Goal: Transaction & Acquisition: Register for event/course

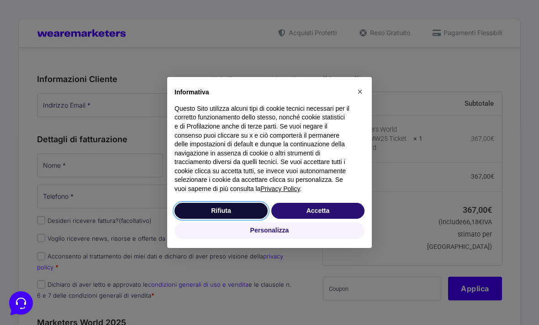
click at [248, 209] on button "Rifiuta" at bounding box center [220, 211] width 93 height 16
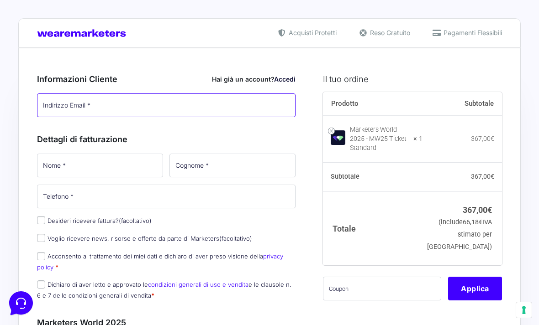
click at [118, 105] on input "Indirizzo Email *" at bounding box center [166, 106] width 258 height 24
type input "[EMAIL_ADDRESS][DOMAIN_NAME]"
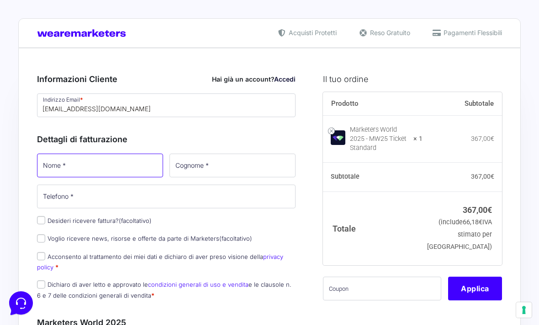
click at [83, 164] on input "Nome *" at bounding box center [100, 166] width 126 height 24
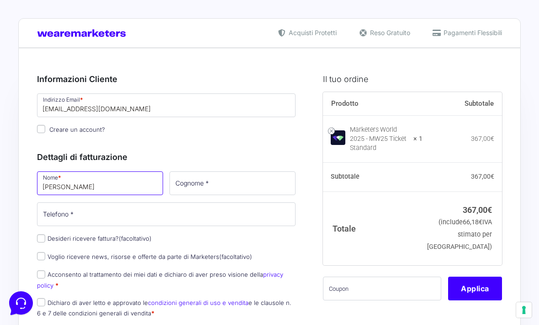
type input "[PERSON_NAME]"
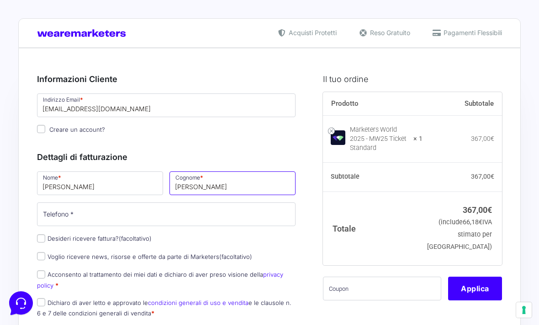
type input "[PERSON_NAME]"
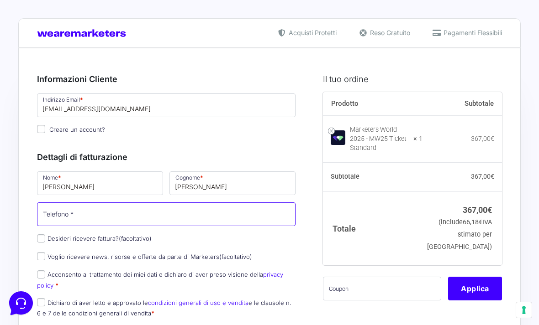
type input "3406463287"
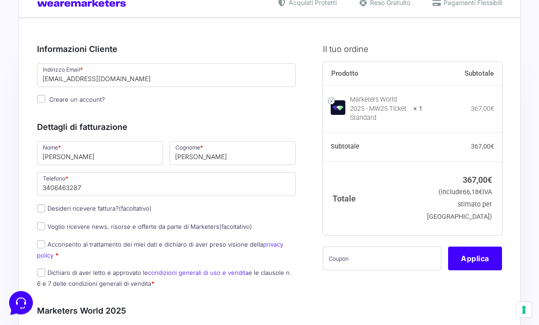
scroll to position [31, 0]
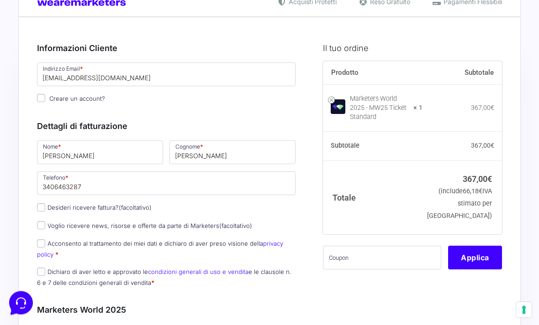
click at [43, 245] on input "Acconsento al trattamento dei miei dati e dichiaro di aver preso visione della …" at bounding box center [41, 244] width 8 height 8
checkbox input "true"
click at [44, 273] on input "Dichiaro di aver letto e approvato le condizioni generali di uso e vendita e le…" at bounding box center [41, 272] width 8 height 8
checkbox input "true"
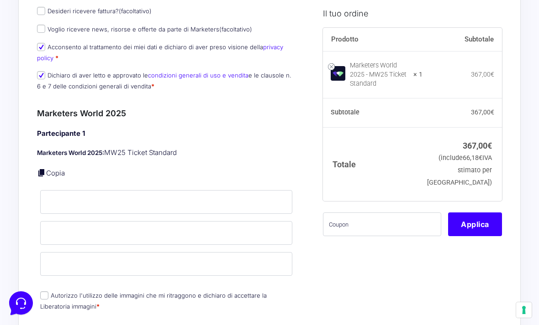
scroll to position [235, 0]
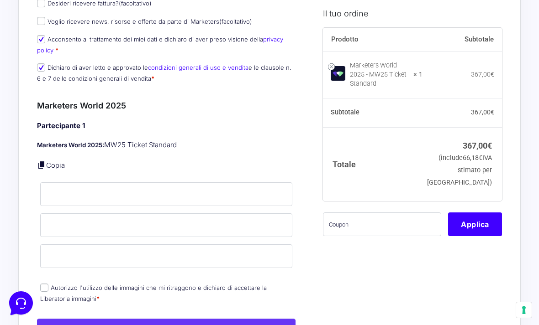
click at [42, 287] on input "Autorizzo l'utilizzo delle immagini che mi ritraggono e dichiaro di accettare l…" at bounding box center [44, 288] width 8 height 8
checkbox input "true"
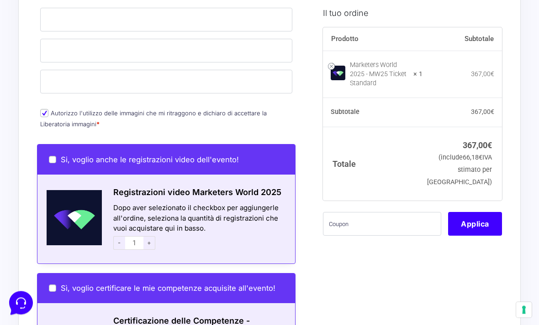
scroll to position [419, 0]
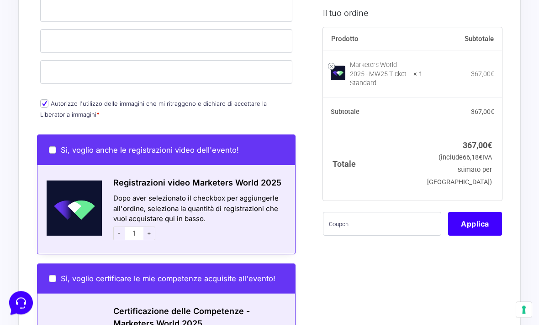
click at [54, 276] on input "Sì, voglio certificare le mie competenze acquisite all'evento!" at bounding box center [52, 279] width 7 height 7
checkbox input "true"
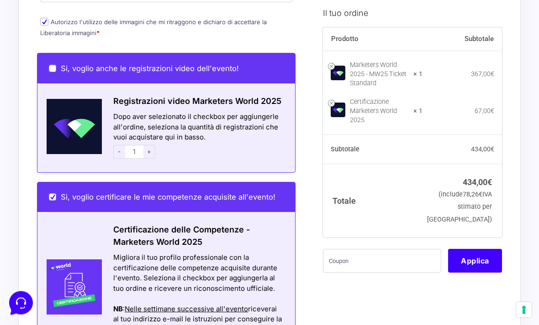
scroll to position [502, 0]
click at [52, 194] on input "Sì, voglio certificare le mie competenze acquisite all'evento!" at bounding box center [52, 197] width 7 height 7
checkbox input "false"
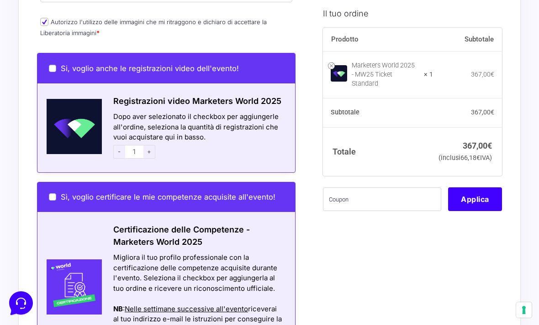
click at [52, 69] on input "Si, voglio anche le registrazioni video dell'evento!" at bounding box center [52, 68] width 7 height 7
checkbox input "true"
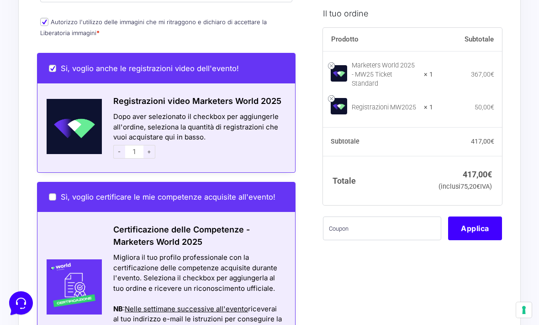
click at [53, 66] on input "Si, voglio anche le registrazioni video dell'evento!" at bounding box center [52, 68] width 7 height 7
checkbox input "false"
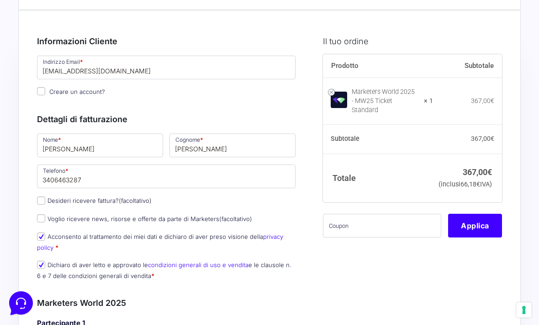
scroll to position [0, 0]
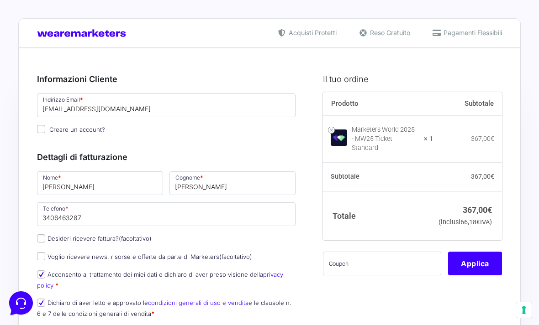
click at [392, 37] on div "Acquisti Protetti Reso Gratuito Pagamenti Flessibili" at bounding box center [389, 33] width 225 height 10
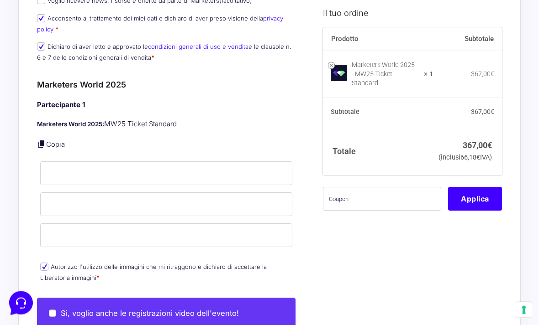
scroll to position [257, 0]
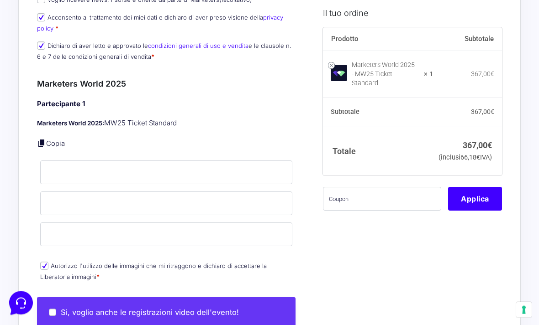
click at [56, 141] on link "Copia" at bounding box center [55, 144] width 19 height 9
type input "[PERSON_NAME]"
type input "[EMAIL_ADDRESS][DOMAIN_NAME]"
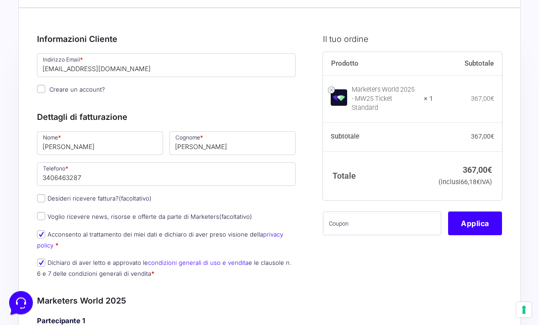
scroll to position [0, 0]
